Goal: Task Accomplishment & Management: Use online tool/utility

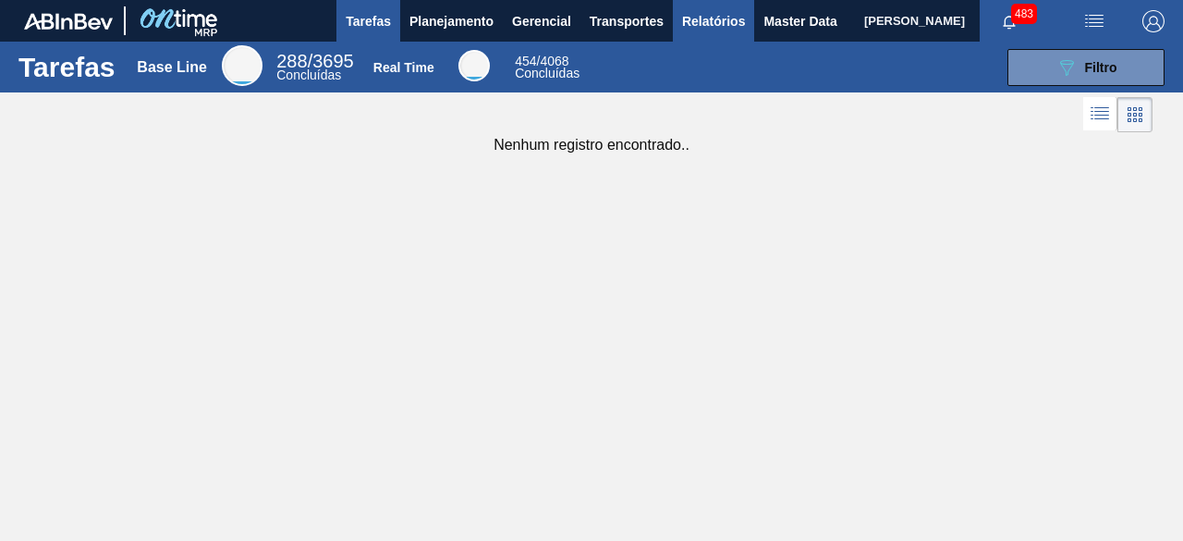
click at [714, 12] on span "Relatórios" at bounding box center [713, 21] width 63 height 22
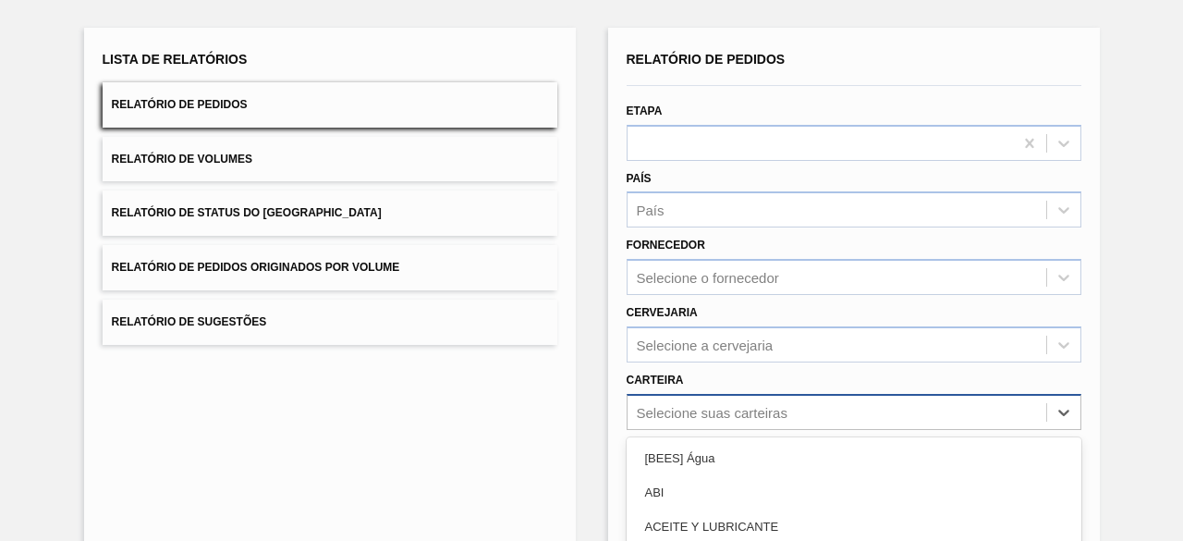
scroll to position [272, 0]
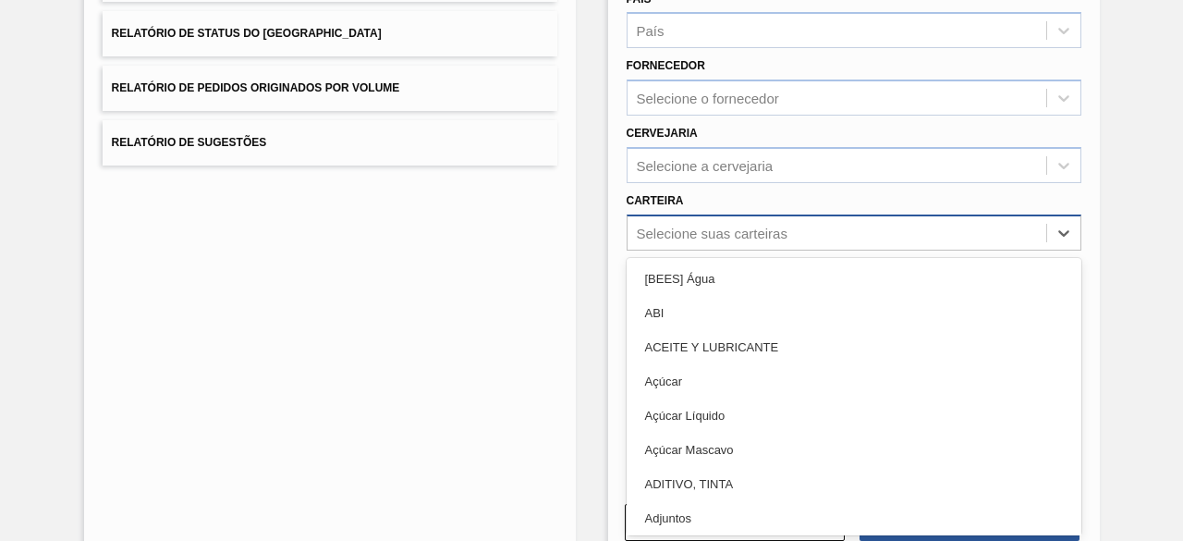
click at [769, 250] on div "option Açúcar Líquido focused, 5 of 101. 101 results available. Use Up and Down…" at bounding box center [854, 232] width 455 height 36
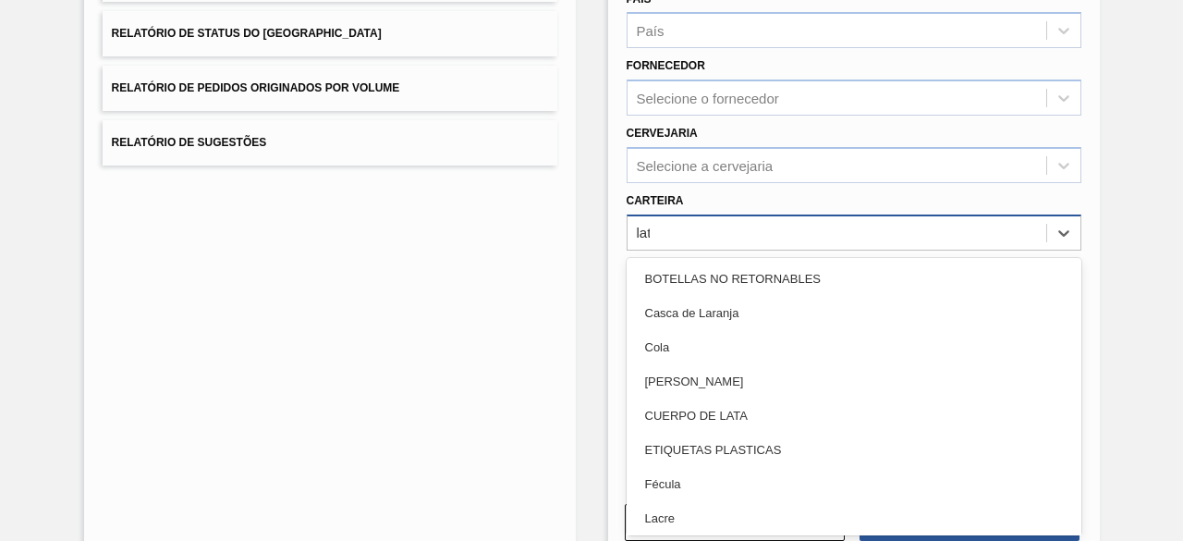
type input "lata"
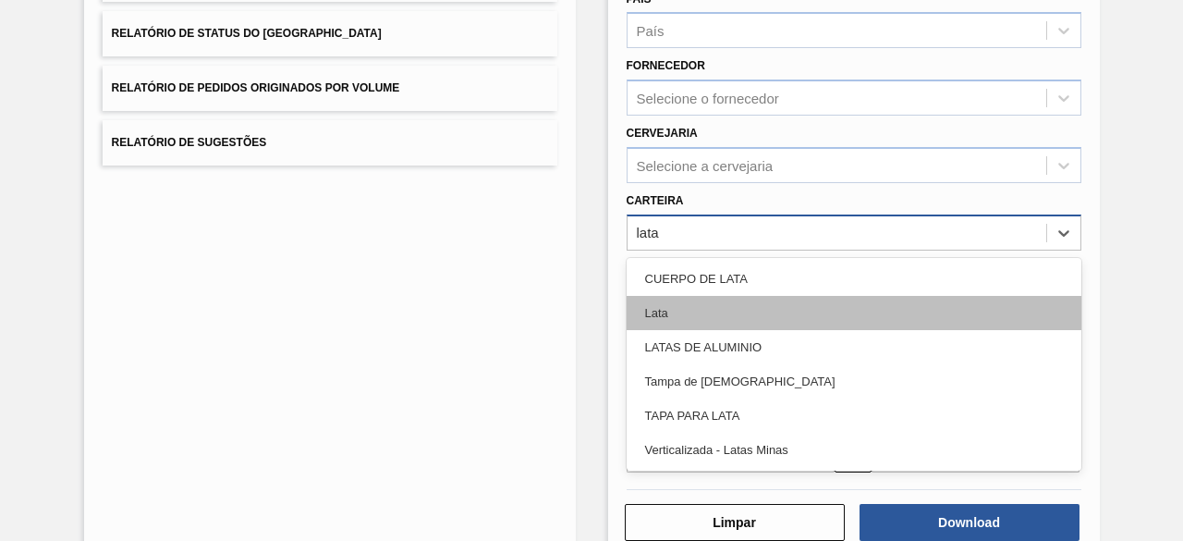
click at [683, 311] on div "Lata" at bounding box center [854, 313] width 455 height 34
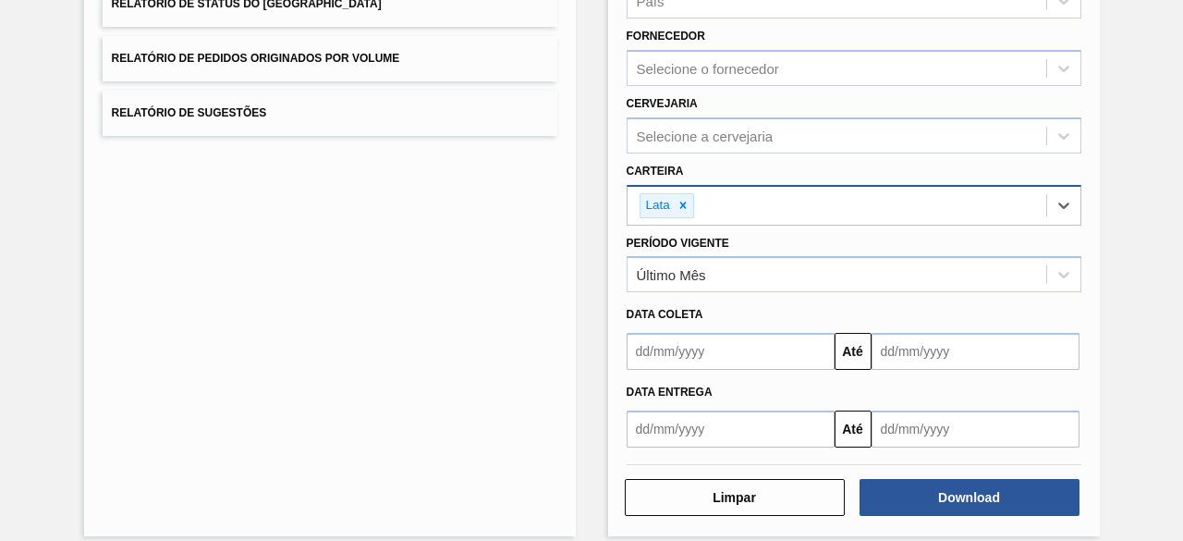
scroll to position [317, 0]
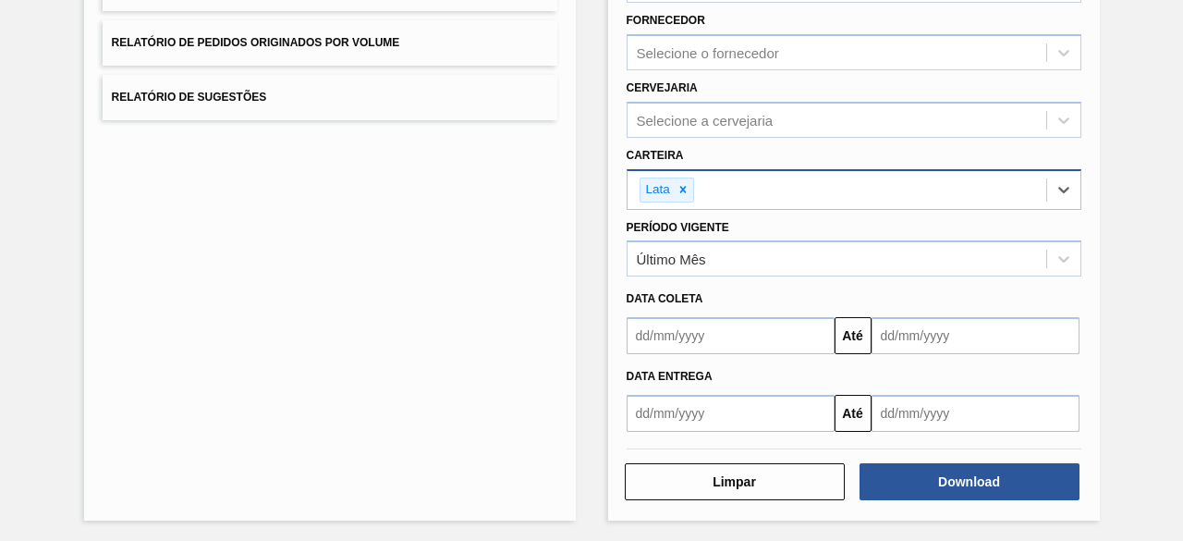
click at [677, 341] on input "text" at bounding box center [731, 335] width 208 height 37
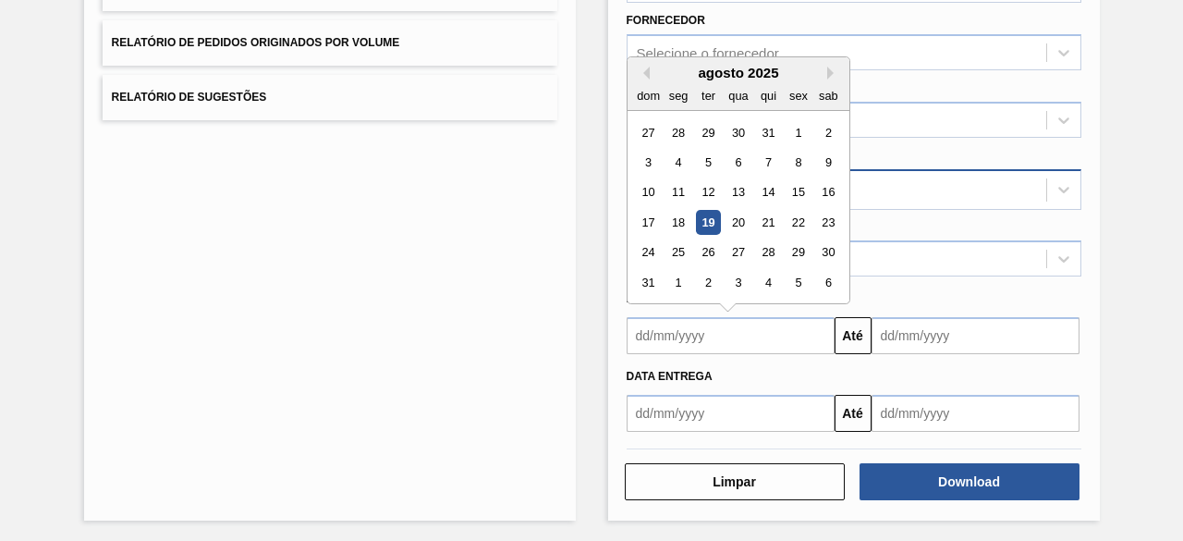
click at [699, 223] on div "19" at bounding box center [707, 222] width 25 height 25
type input "[DATE]"
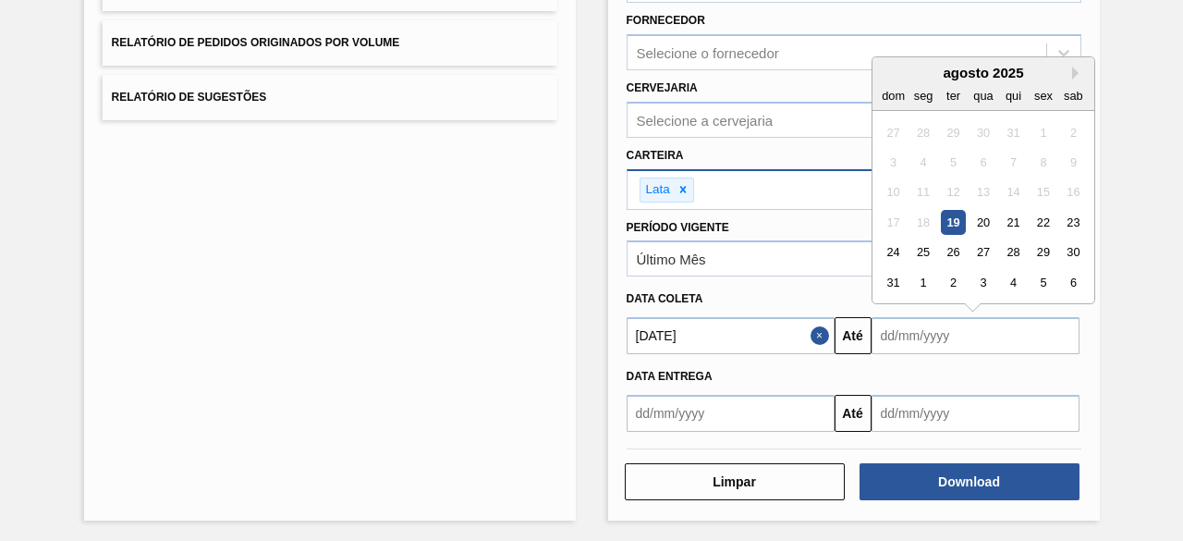
click at [914, 330] on input "text" at bounding box center [976, 335] width 208 height 37
click at [814, 327] on button "Close" at bounding box center [823, 335] width 24 height 37
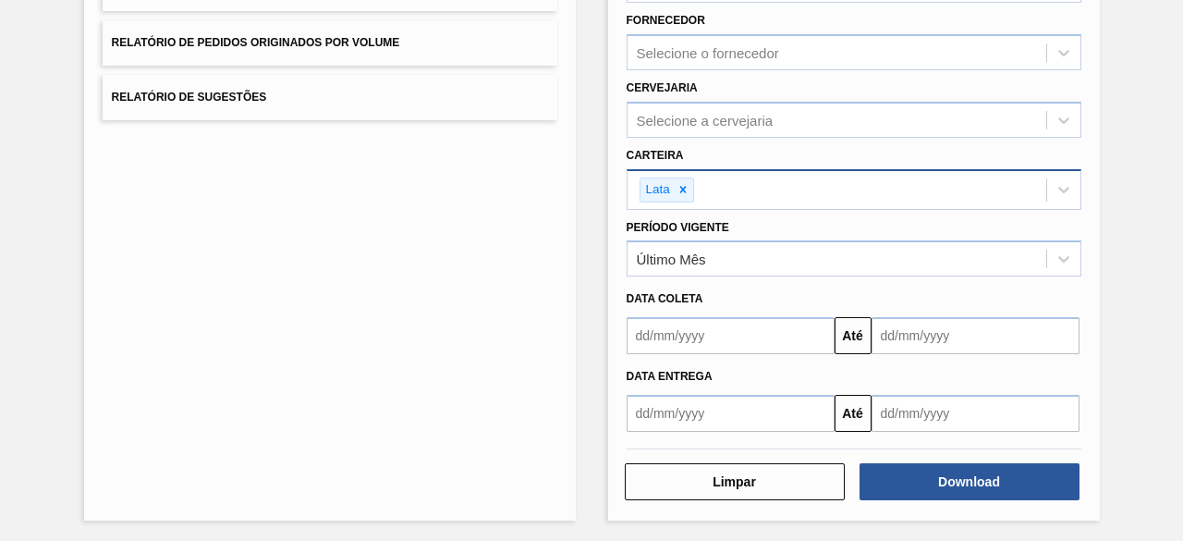
click at [771, 340] on input "text" at bounding box center [731, 335] width 208 height 37
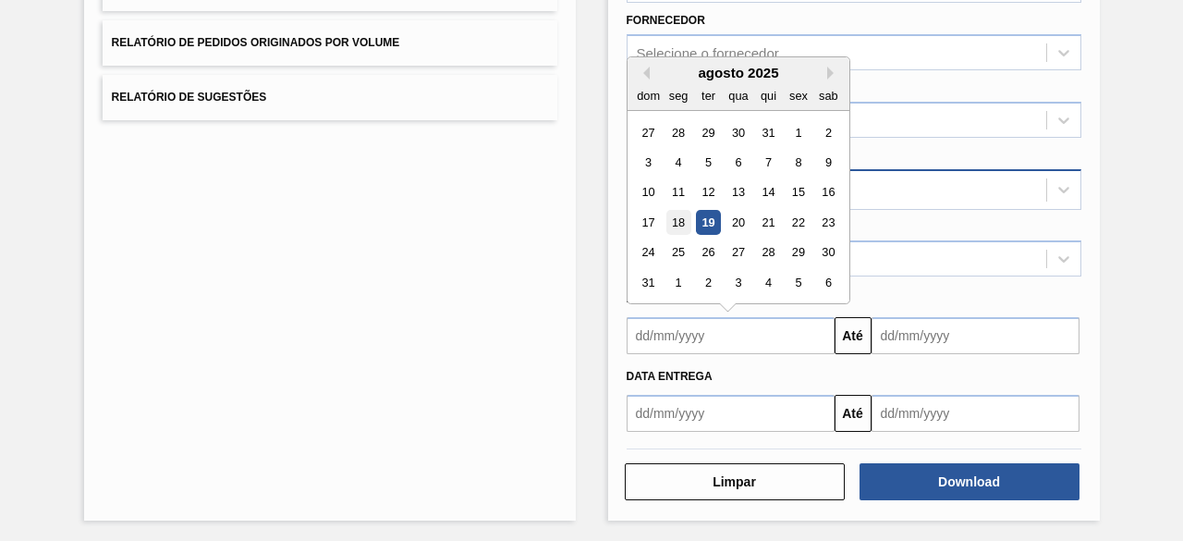
click at [679, 217] on div "18" at bounding box center [677, 222] width 25 height 25
type input "[DATE]"
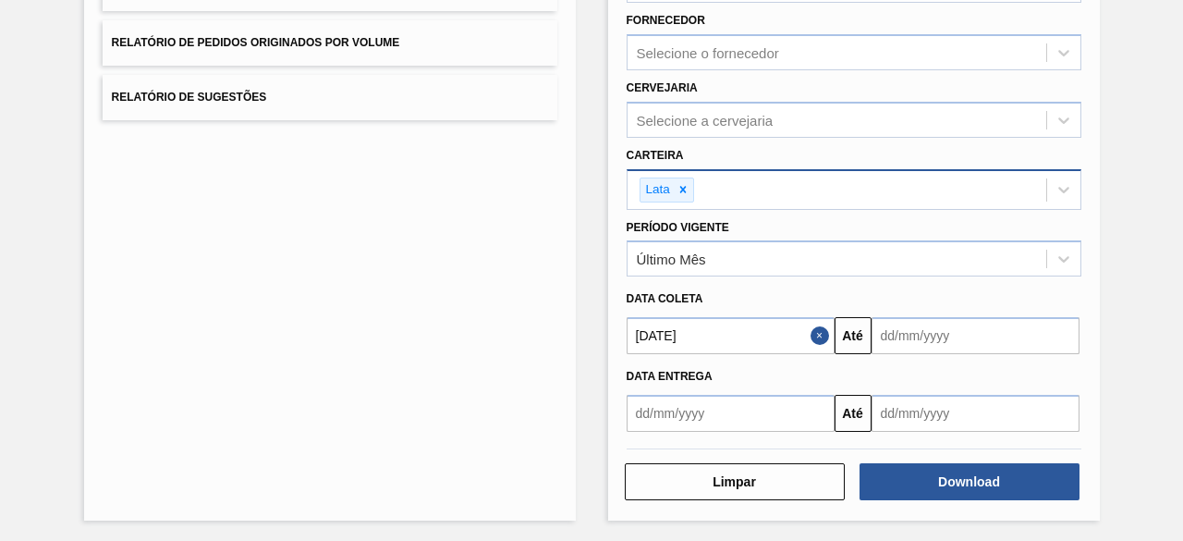
click at [925, 326] on input "text" at bounding box center [976, 335] width 208 height 37
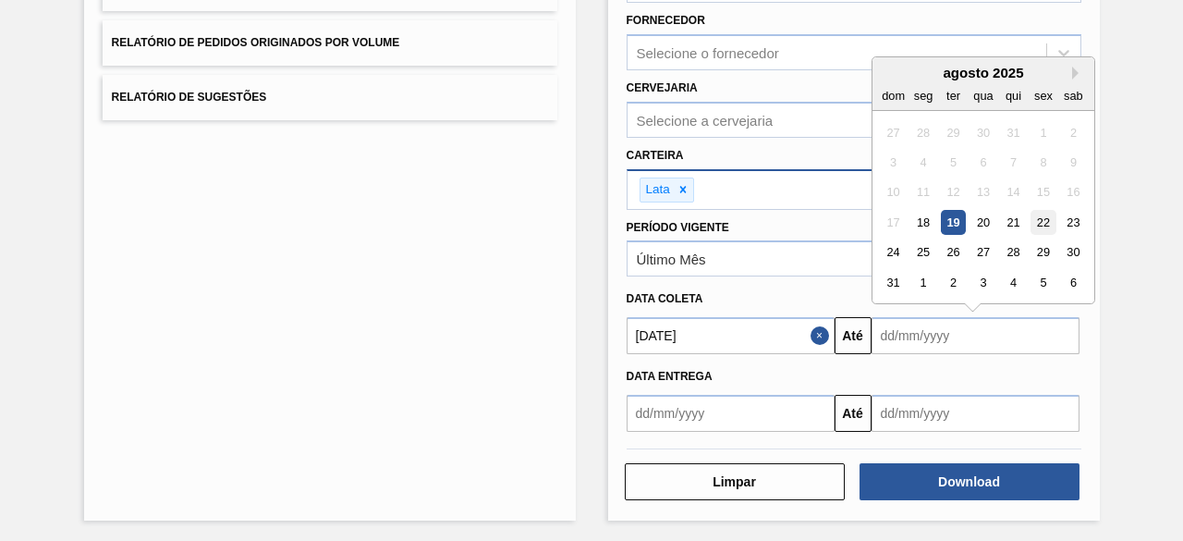
click at [1039, 220] on div "22" at bounding box center [1043, 222] width 25 height 25
type input "[DATE]"
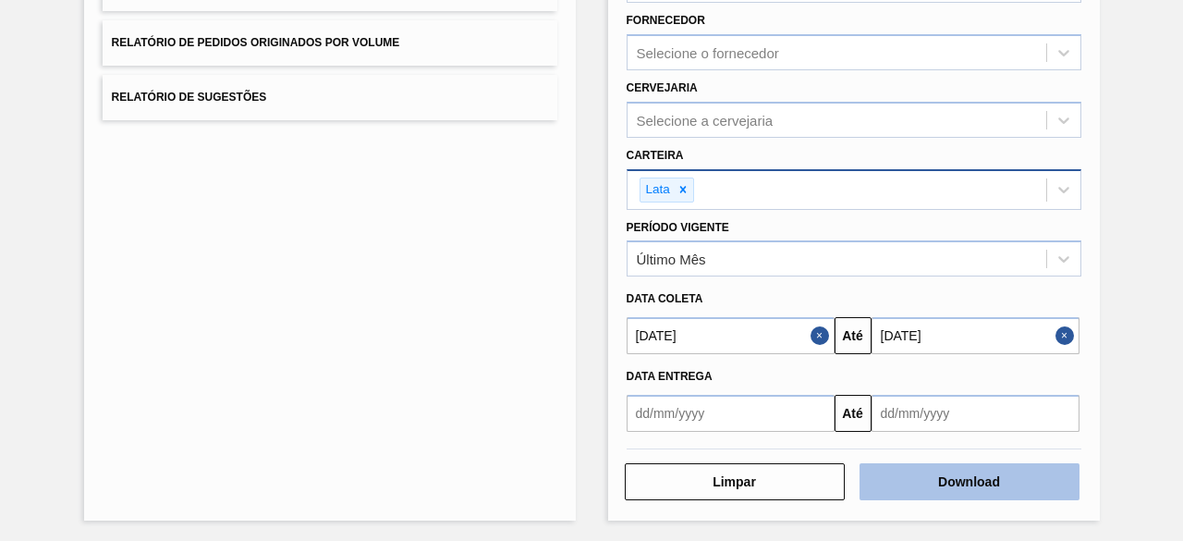
click at [1005, 472] on button "Download" at bounding box center [970, 481] width 220 height 37
